Goal: Feedback & Contribution: Contribute content

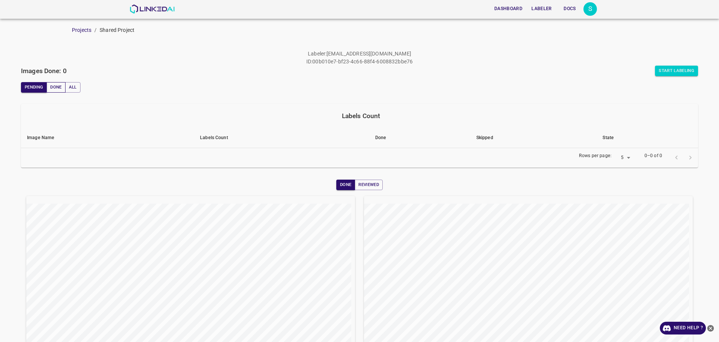
click at [58, 85] on button "Done" at bounding box center [55, 87] width 19 height 10
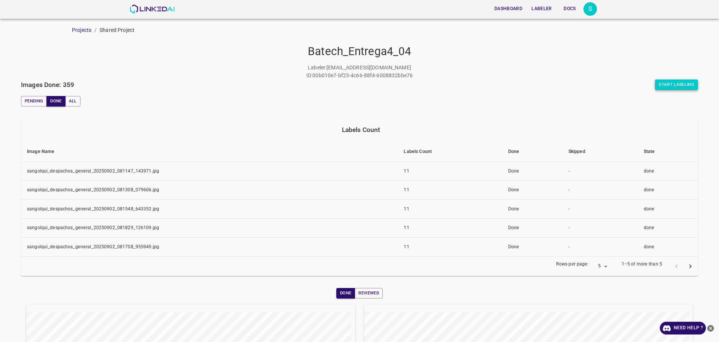
click at [672, 83] on button "Start Labeling" at bounding box center [676, 84] width 43 height 10
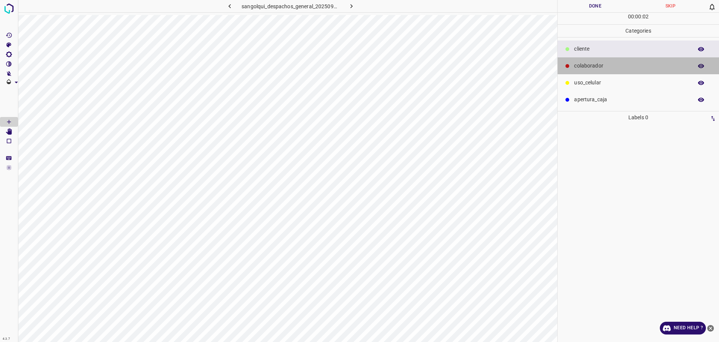
click at [587, 72] on div "colaborador" at bounding box center [638, 65] width 161 height 17
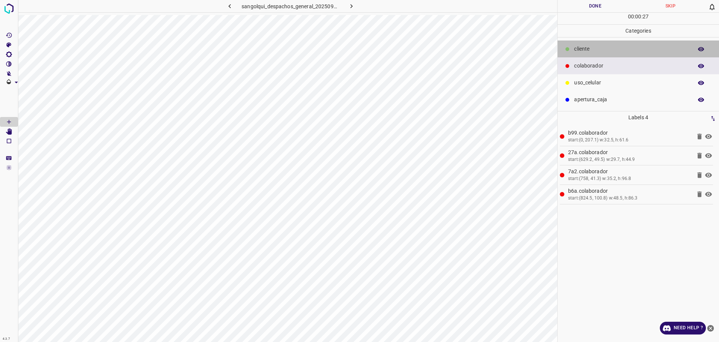
click at [600, 48] on p "cliente" at bounding box center [631, 49] width 115 height 8
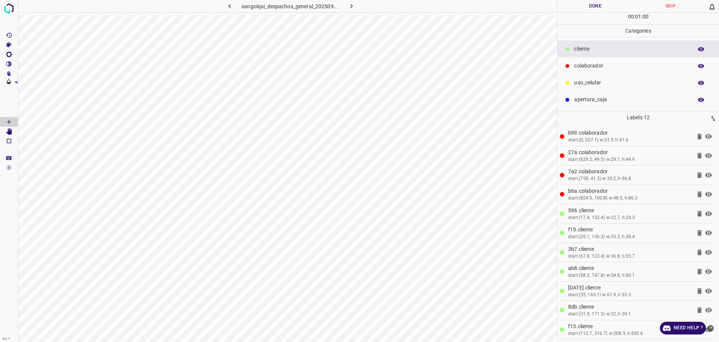
click at [580, 4] on button "Done" at bounding box center [595, 6] width 75 height 12
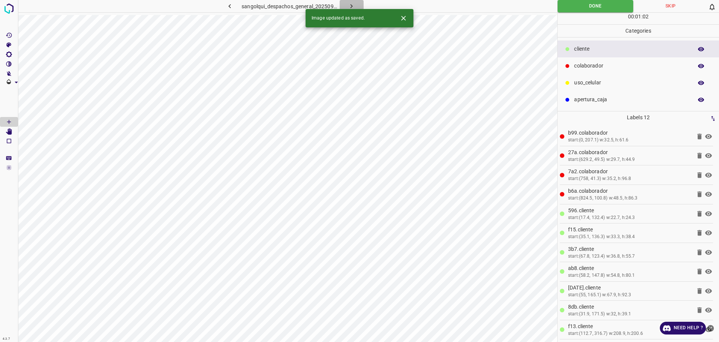
click at [354, 4] on icon "button" at bounding box center [352, 6] width 8 height 8
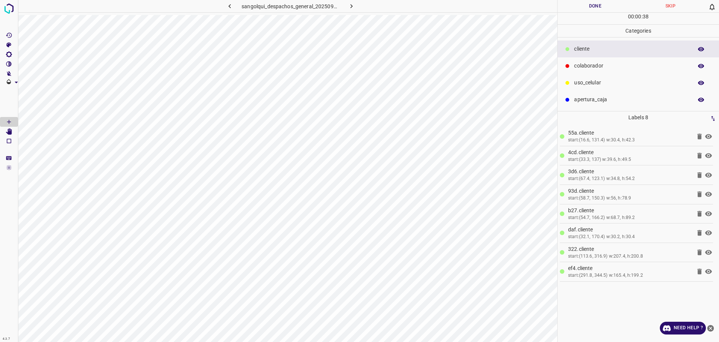
drag, startPoint x: 573, startPoint y: 63, endPoint x: 569, endPoint y: 65, distance: 4.5
click at [573, 63] on div "colaborador" at bounding box center [638, 65] width 161 height 17
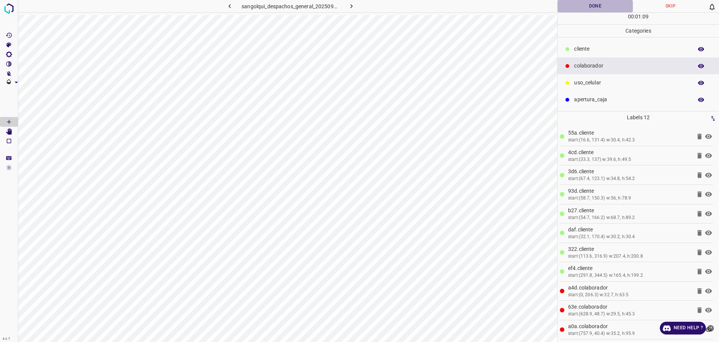
click at [584, 8] on button "Done" at bounding box center [595, 6] width 75 height 12
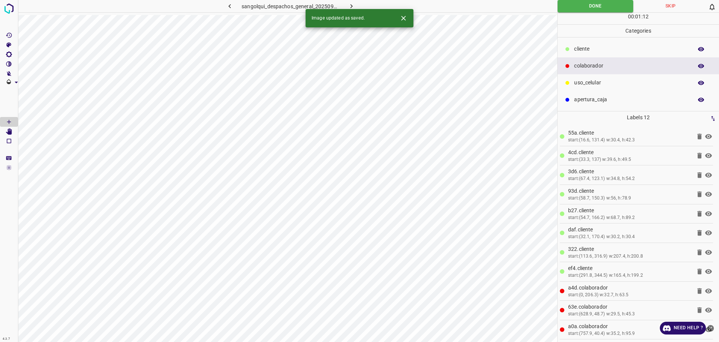
click at [351, 4] on icon "button" at bounding box center [352, 6] width 8 height 8
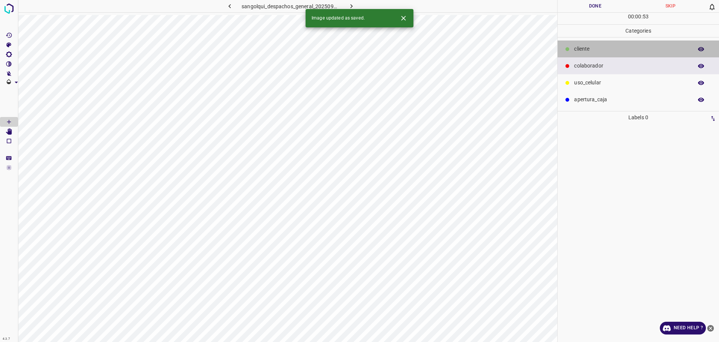
click at [583, 48] on p "cliente" at bounding box center [631, 49] width 115 height 8
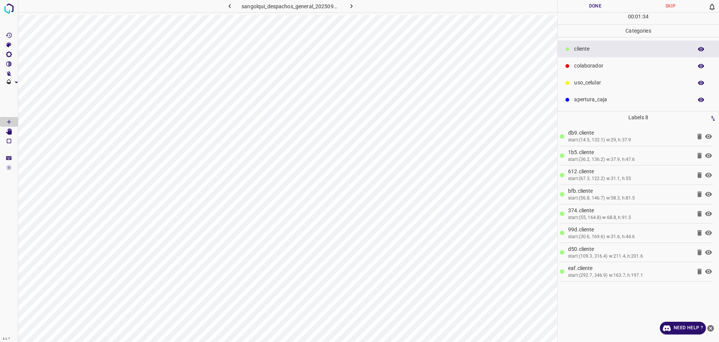
click at [610, 58] on div "colaborador" at bounding box center [638, 65] width 161 height 17
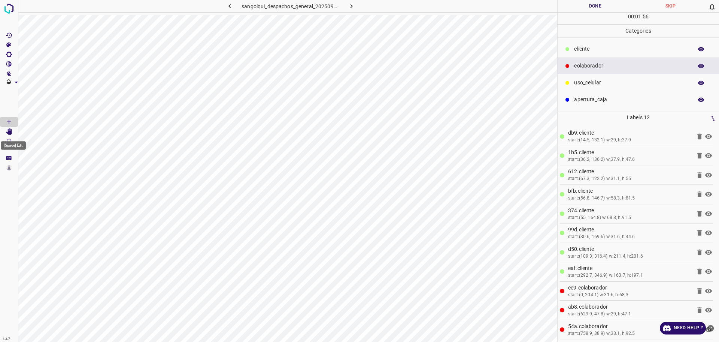
click at [12, 133] on icon "[Space] Edit" at bounding box center [9, 131] width 6 height 7
click at [585, 4] on button "Done" at bounding box center [595, 6] width 75 height 12
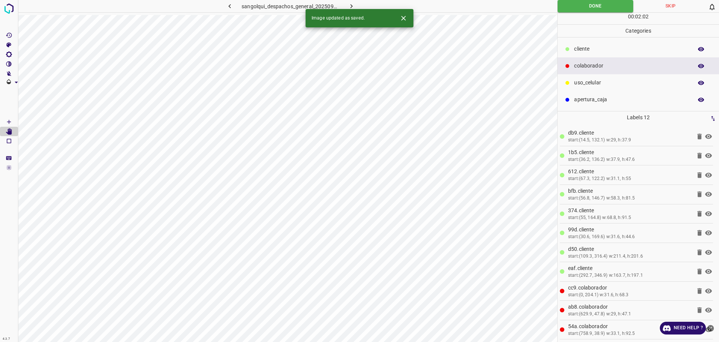
click at [351, 6] on icon "button" at bounding box center [352, 6] width 8 height 8
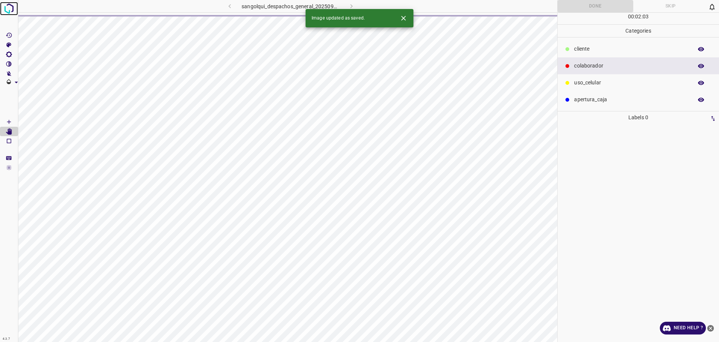
click at [6, 9] on img at bounding box center [8, 8] width 13 height 13
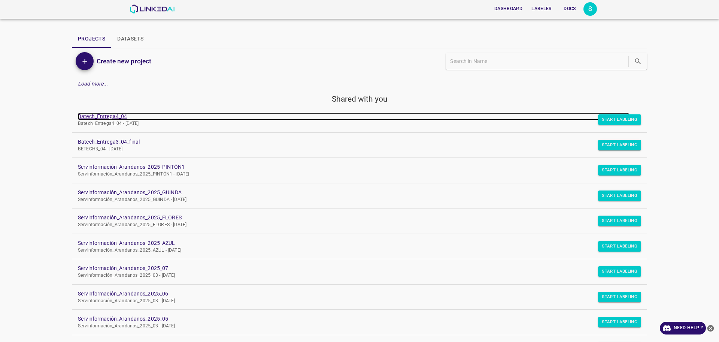
click at [104, 116] on link "Batech_Entrega4_04" at bounding box center [353, 116] width 551 height 8
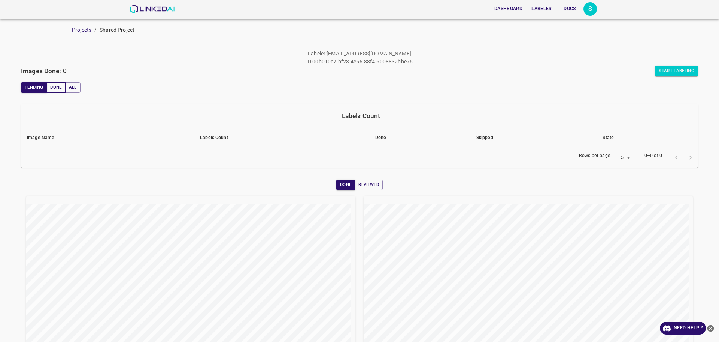
click at [55, 89] on button "Done" at bounding box center [55, 87] width 19 height 10
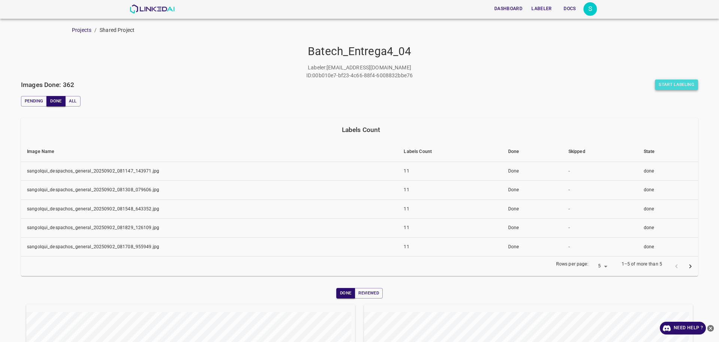
click at [665, 81] on button "Start Labeling" at bounding box center [676, 84] width 43 height 10
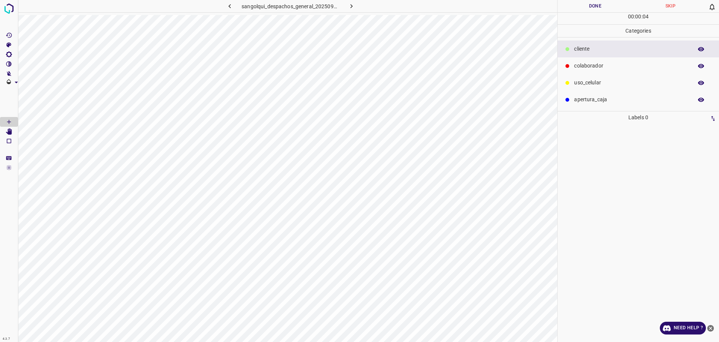
click at [577, 61] on div "colaborador" at bounding box center [638, 65] width 161 height 17
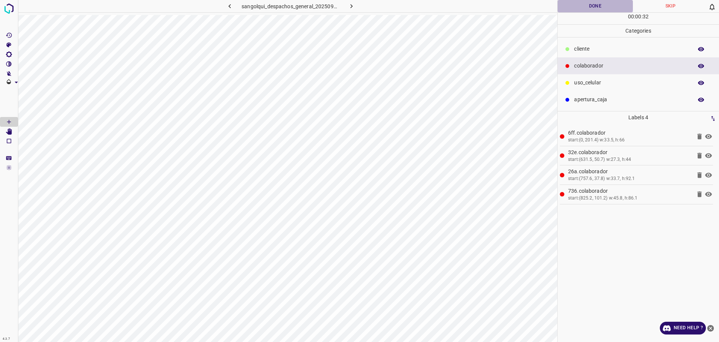
click at [589, 4] on button "Done" at bounding box center [595, 6] width 75 height 12
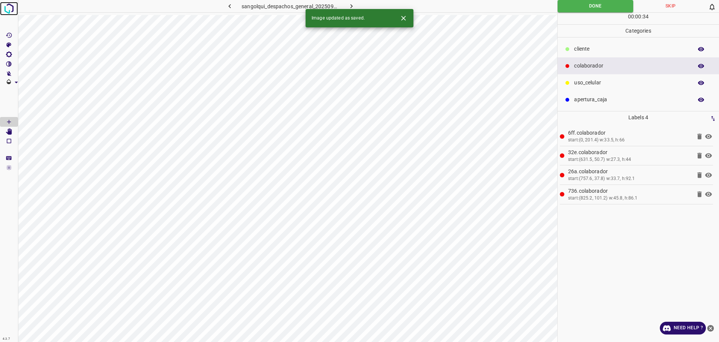
click at [8, 7] on img at bounding box center [8, 8] width 13 height 13
